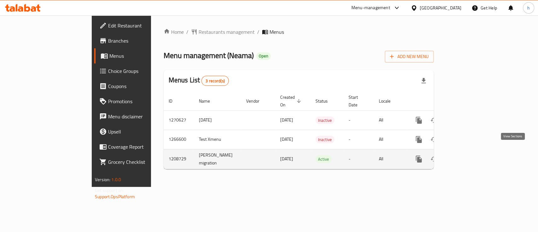
click at [472, 151] on link "enhanced table" at bounding box center [464, 158] width 15 height 15
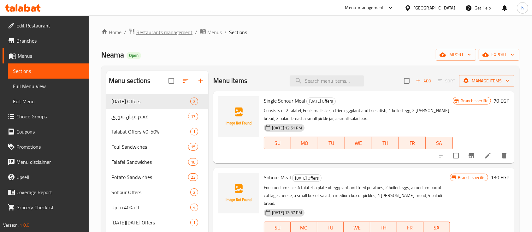
click at [181, 34] on span "Restaurants management" at bounding box center [164, 32] width 56 height 8
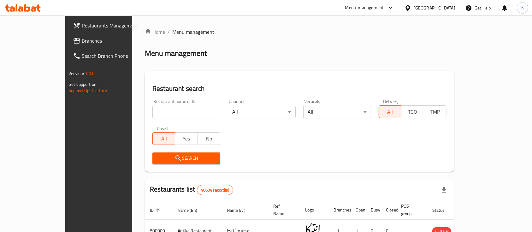
click at [159, 119] on div "Restaurant name or ID Restaurant name or ID" at bounding box center [186, 108] width 75 height 27
click at [156, 111] on input "search" at bounding box center [186, 112] width 68 height 13
paste input "Neama"
type input "Neama"
click at [247, 71] on div "Restaurant search Restaurant name or ID Restaurant name or ID Channel All ​ Ver…" at bounding box center [299, 121] width 309 height 101
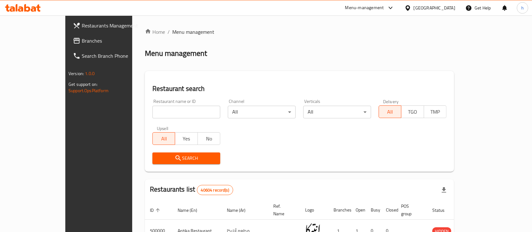
click at [388, 4] on div "Menu-management" at bounding box center [369, 7] width 59 height 15
click at [384, 11] on div "Menu-management" at bounding box center [364, 8] width 39 height 8
click at [366, 59] on div "Restaurant-Management" at bounding box center [361, 55] width 50 height 7
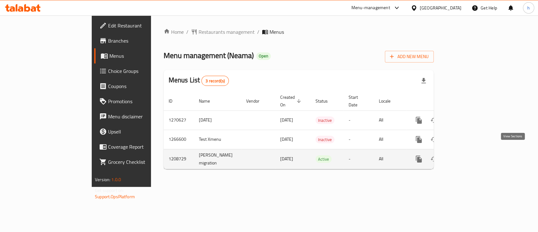
click at [472, 156] on link "enhanced table" at bounding box center [464, 158] width 15 height 15
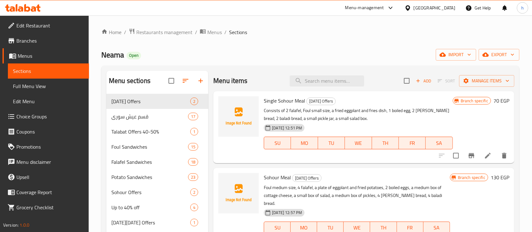
click at [497, 47] on div "Home / Restaurants management / Menus / Sections Neama Open import export Menu …" at bounding box center [310, 201] width 418 height 346
click at [499, 55] on span "export" at bounding box center [499, 55] width 31 height 8
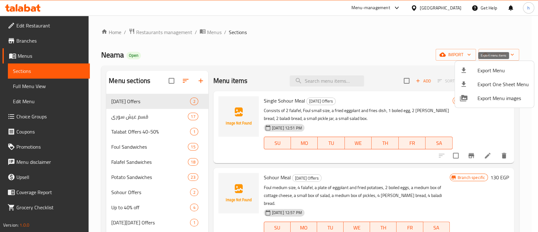
click at [498, 68] on span "Export Menu" at bounding box center [503, 71] width 51 height 8
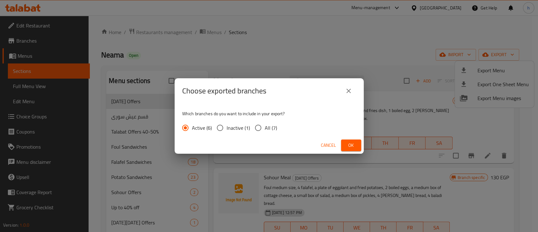
click at [269, 126] on span "All (7)" at bounding box center [271, 128] width 12 height 8
click at [265, 126] on input "All (7)" at bounding box center [258, 127] width 13 height 13
radio input "true"
click at [346, 142] on button "Ok" at bounding box center [351, 145] width 20 height 12
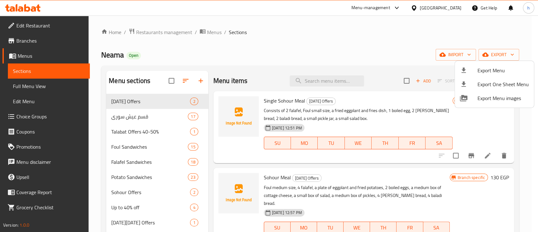
click at [57, 42] on div at bounding box center [269, 116] width 538 height 232
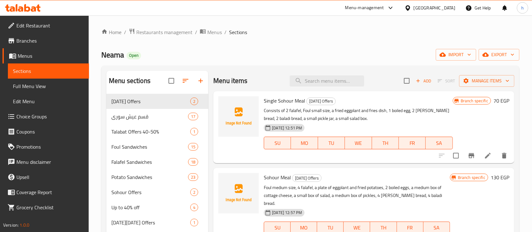
click at [56, 42] on span "Branches" at bounding box center [50, 41] width 68 height 8
click at [182, 36] on span "Restaurants management" at bounding box center [164, 32] width 56 height 8
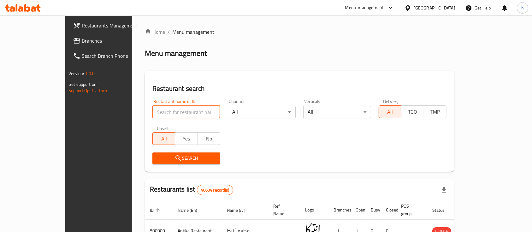
click at [152, 107] on input "search" at bounding box center [186, 112] width 68 height 13
click button "Search" at bounding box center [186, 158] width 68 height 12
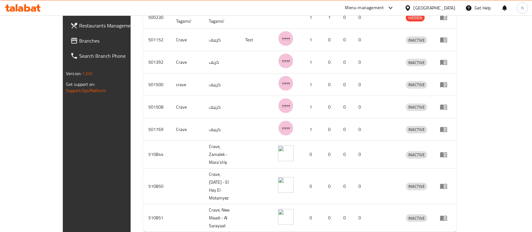
scroll to position [194, 0]
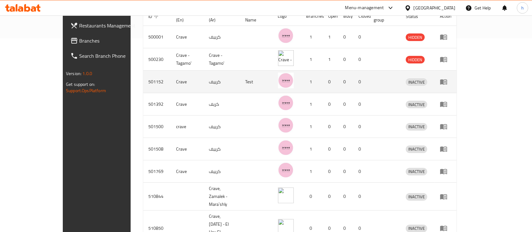
click at [143, 77] on td "501152" at bounding box center [157, 82] width 28 height 22
copy td "501152"
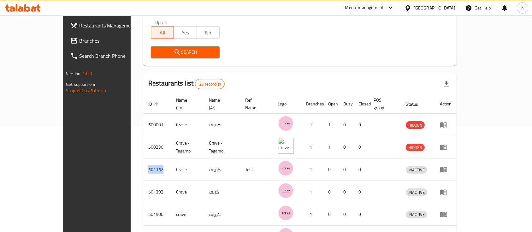
scroll to position [0, 0]
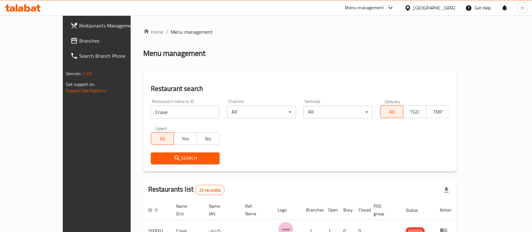
click at [151, 103] on div "Restaurant name or ID Crave Restaurant name or ID" at bounding box center [185, 108] width 69 height 19
click at [151, 113] on input "Crave" at bounding box center [185, 112] width 69 height 13
paste input "501152"
type input "501152"
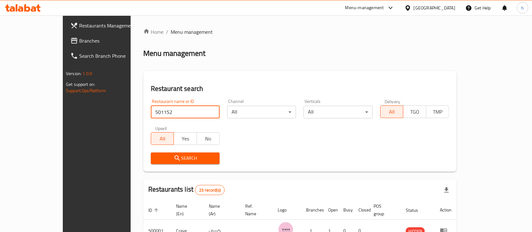
click button "Search" at bounding box center [185, 158] width 69 height 12
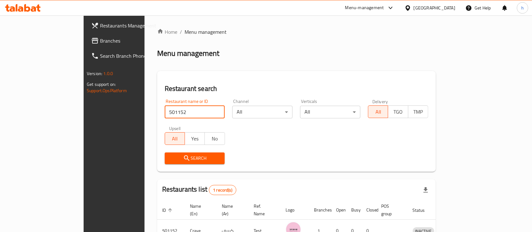
click at [175, 110] on input "501152" at bounding box center [195, 112] width 60 height 13
click at [384, 6] on div "Menu-management" at bounding box center [364, 8] width 39 height 8
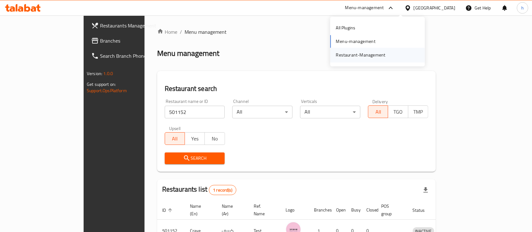
click at [364, 52] on div "Restaurant-Management" at bounding box center [361, 55] width 50 height 7
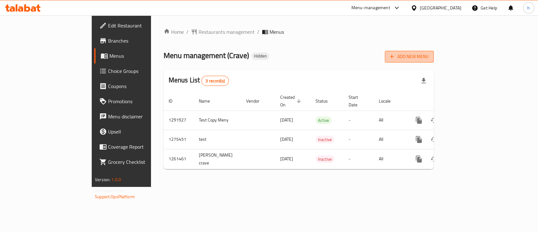
click at [429, 53] on span "Add New Menu" at bounding box center [409, 57] width 39 height 8
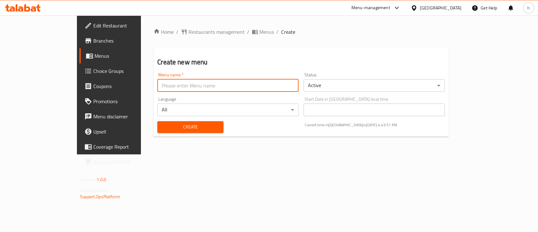
click at [279, 82] on input "text" at bounding box center [227, 85] width 141 height 13
type input "Test Test"
click at [357, 87] on body "​ Menu-management Egypt Get Help h Edit Restaurant Branches Menus Choice Groups…" at bounding box center [269, 123] width 538 height 216
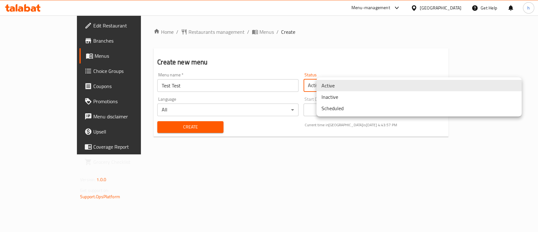
click at [346, 101] on li "Inactive" at bounding box center [419, 96] width 205 height 11
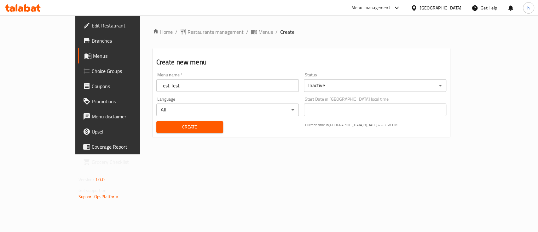
click at [286, 147] on div "Home / Restaurants management / Menus / Create Create new menu Menu name   * Te…" at bounding box center [301, 84] width 323 height 139
click at [182, 131] on span "Create" at bounding box center [189, 127] width 57 height 8
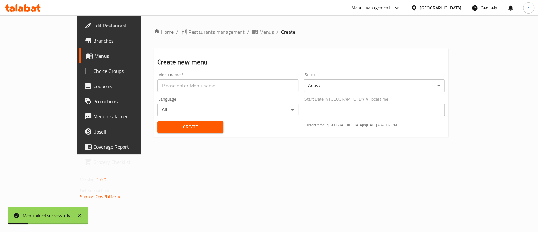
click at [260, 28] on span "Menus" at bounding box center [267, 32] width 15 height 8
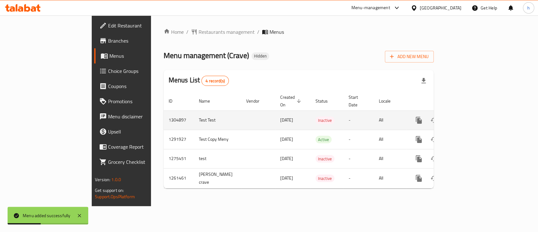
click at [194, 116] on td "Test Test" at bounding box center [217, 119] width 47 height 19
click at [468, 116] on icon "enhanced table" at bounding box center [465, 120] width 8 height 8
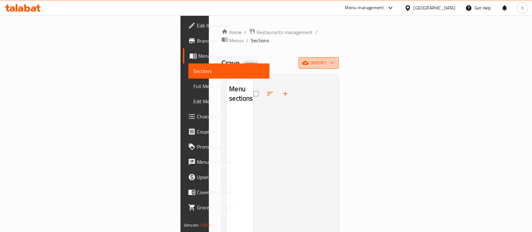
click at [334, 59] on span "import" at bounding box center [318, 63] width 30 height 8
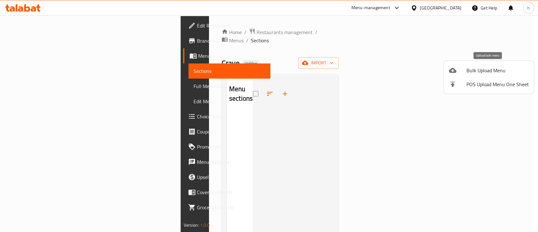
click at [491, 72] on span "Bulk Upload Menu" at bounding box center [498, 71] width 62 height 8
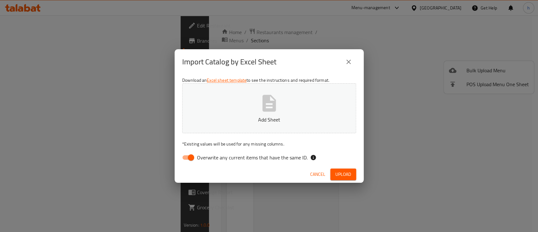
click at [271, 112] on icon "button" at bounding box center [269, 103] width 20 height 20
click at [192, 157] on input "Overwrite any current items that have the same ID." at bounding box center [191, 157] width 36 height 12
checkbox input "false"
click at [341, 174] on span "Upload" at bounding box center [344, 174] width 16 height 8
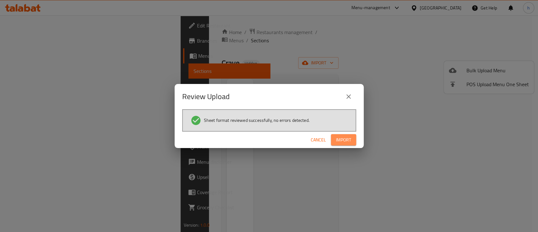
click at [341, 136] on span "Import" at bounding box center [343, 140] width 15 height 8
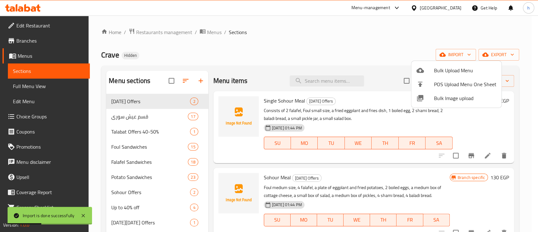
click at [363, 39] on div at bounding box center [269, 116] width 538 height 232
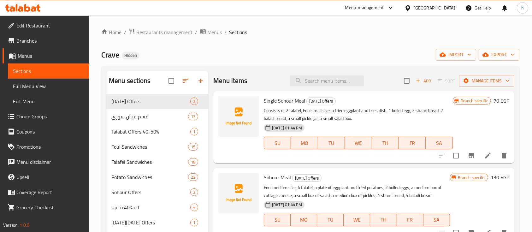
click at [42, 87] on span "Full Menu View" at bounding box center [48, 86] width 71 height 8
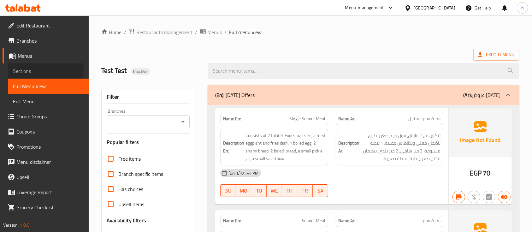
click at [25, 69] on span "Sections" at bounding box center [48, 71] width 71 height 8
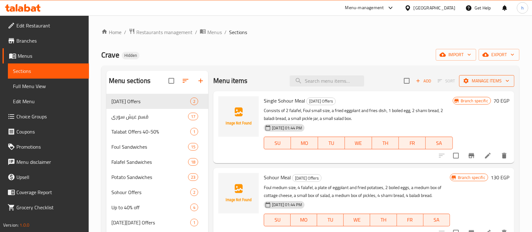
click at [482, 78] on span "Manage items" at bounding box center [486, 81] width 45 height 8
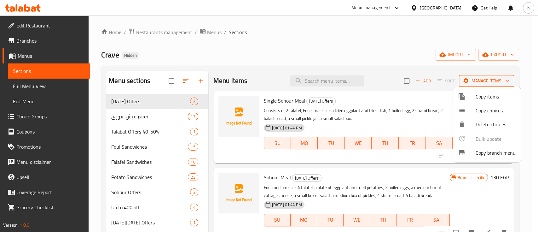
click at [482, 78] on div at bounding box center [269, 116] width 538 height 232
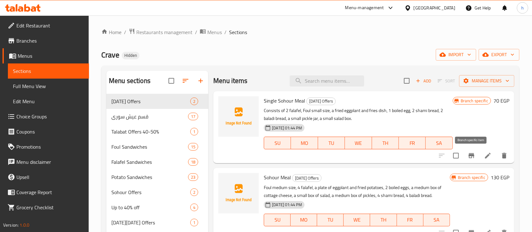
click at [466, 156] on button "Branch-specific-item" at bounding box center [471, 155] width 15 height 15
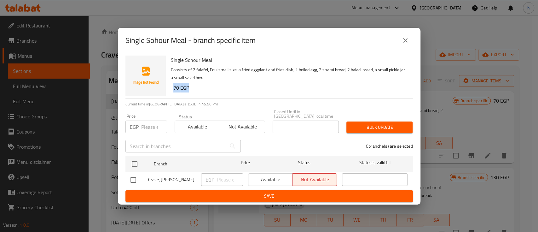
drag, startPoint x: 195, startPoint y: 91, endPoint x: 170, endPoint y: 91, distance: 25.2
click at [170, 91] on div "Single Sohour Meal Consists of 2 falafel, Foul small size, a fried eggplant and…" at bounding box center [289, 75] width 242 height 45
click at [406, 44] on icon "close" at bounding box center [406, 41] width 8 height 8
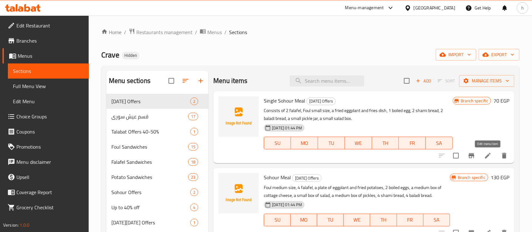
click at [490, 155] on icon at bounding box center [488, 156] width 8 height 8
